Goal: Task Accomplishment & Management: Use online tool/utility

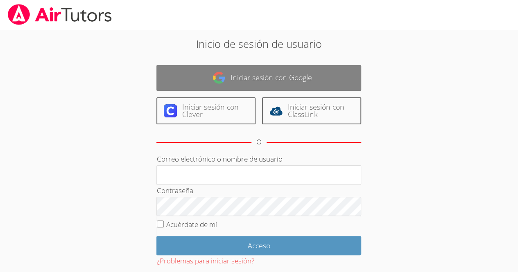
click at [329, 81] on link "Iniciar sesión con Google" at bounding box center [258, 78] width 205 height 26
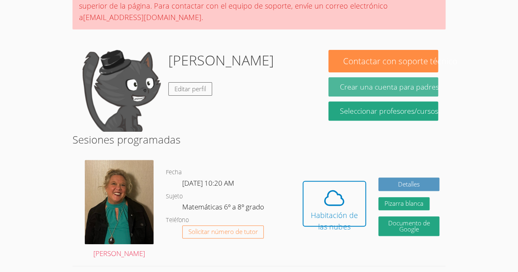
scroll to position [95, 0]
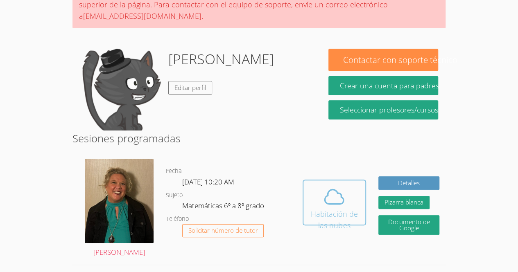
click at [336, 196] on icon at bounding box center [333, 196] width 23 height 23
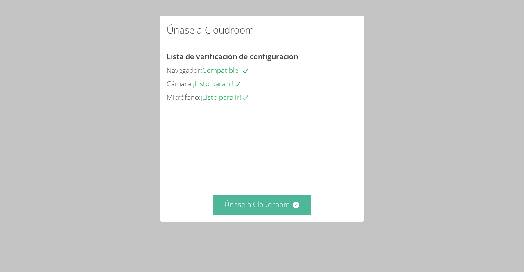
click at [252, 209] on font "Únase a Cloudroom" at bounding box center [256, 204] width 65 height 10
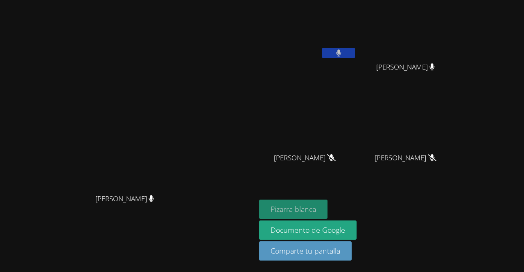
click at [316, 213] on font "Pizarra blanca" at bounding box center [293, 209] width 45 height 10
click at [355, 52] on button at bounding box center [338, 53] width 33 height 10
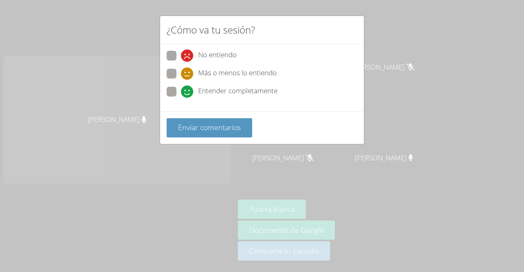
click at [218, 86] on span "Entender completamente" at bounding box center [237, 92] width 79 height 12
click at [188, 87] on input "Entender completamente" at bounding box center [184, 90] width 7 height 7
radio input "true"
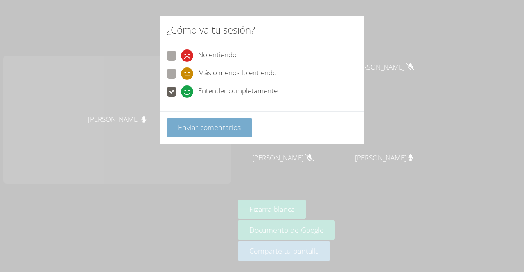
click at [224, 122] on font "Enviar comentarios" at bounding box center [209, 127] width 63 height 10
